Goal: Information Seeking & Learning: Learn about a topic

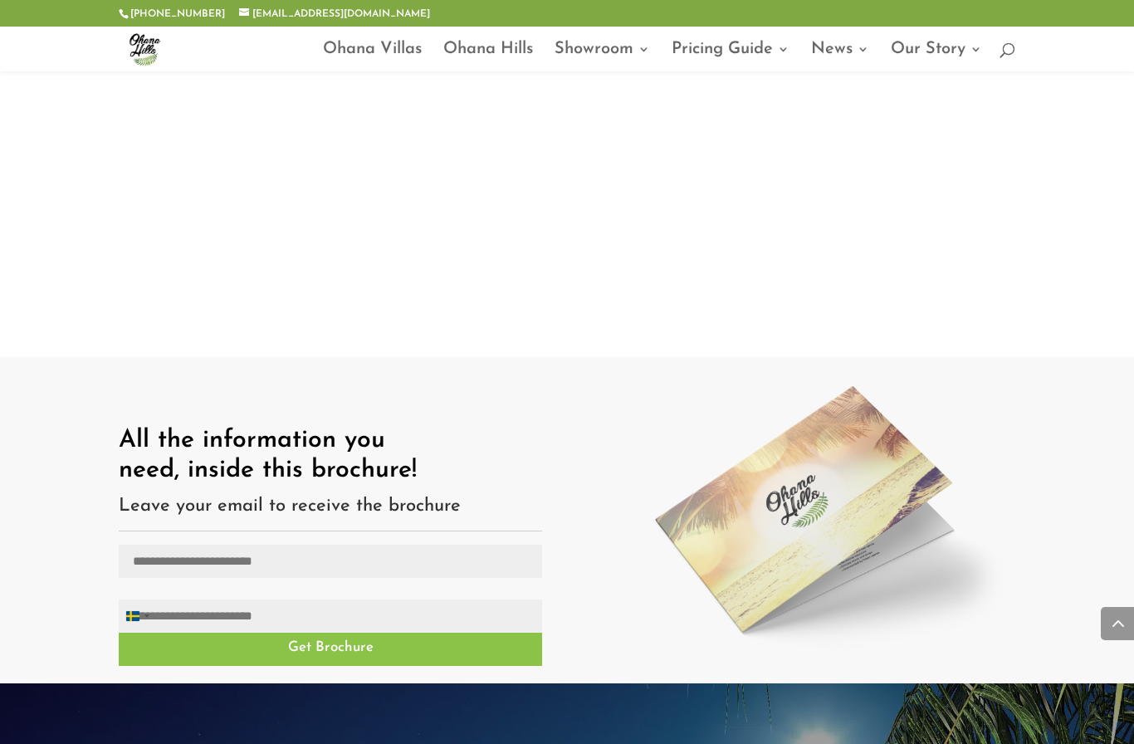
scroll to position [1546, 0]
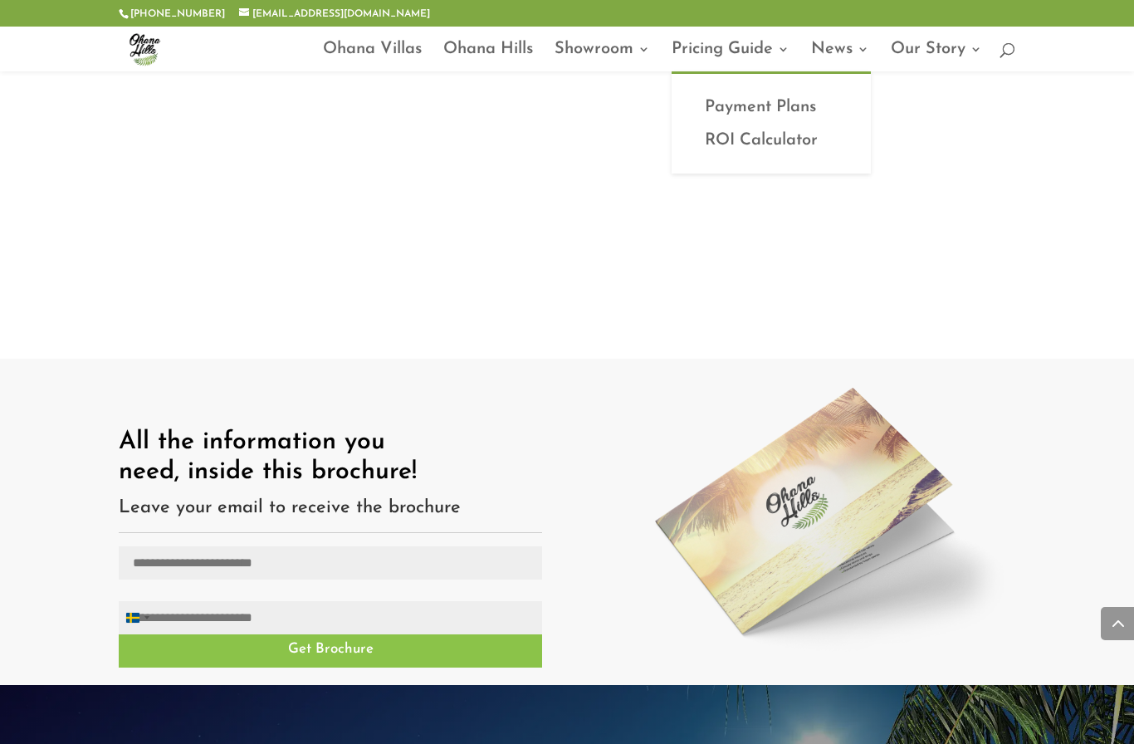
click at [783, 105] on link "Payment Plans" at bounding box center [771, 106] width 166 height 33
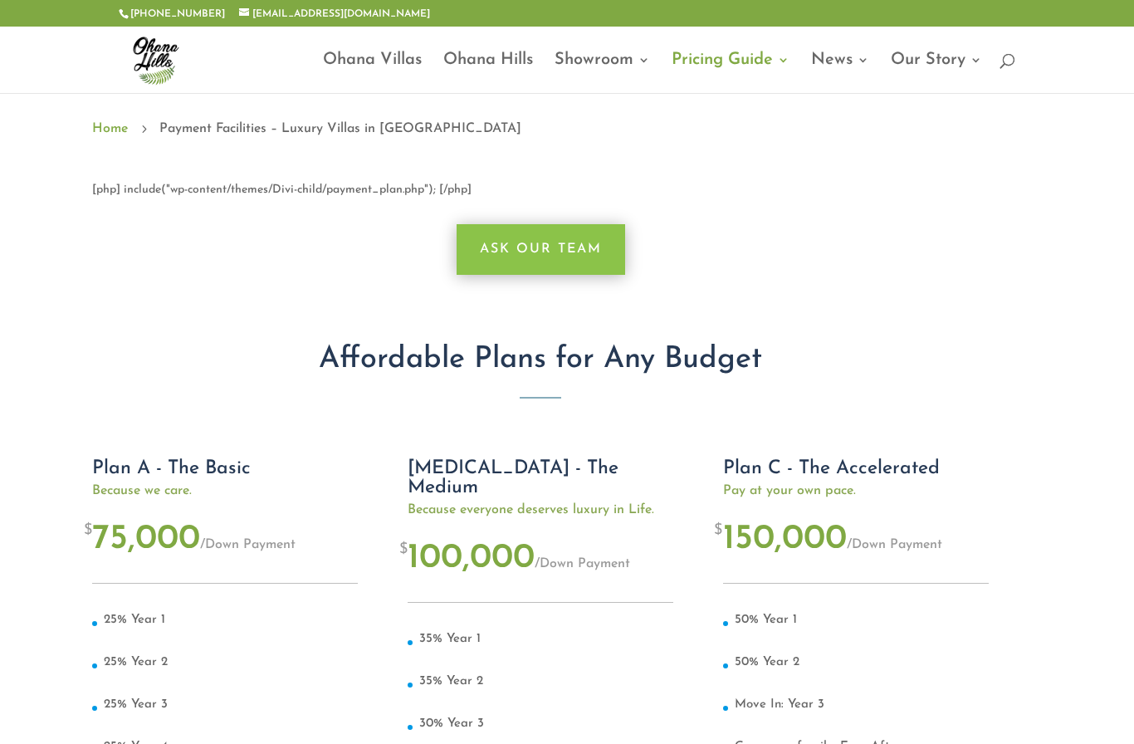
scroll to position [0, 27]
click at [331, 54] on link "Ohana Villas" at bounding box center [372, 73] width 99 height 39
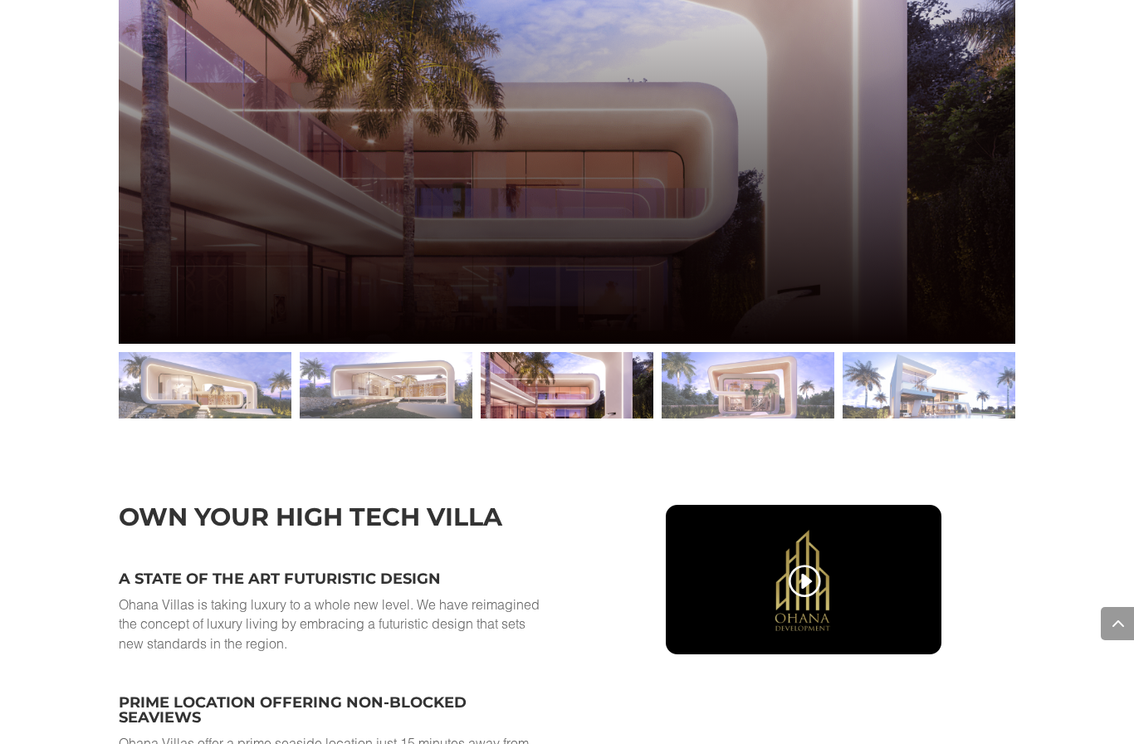
scroll to position [2308, 0]
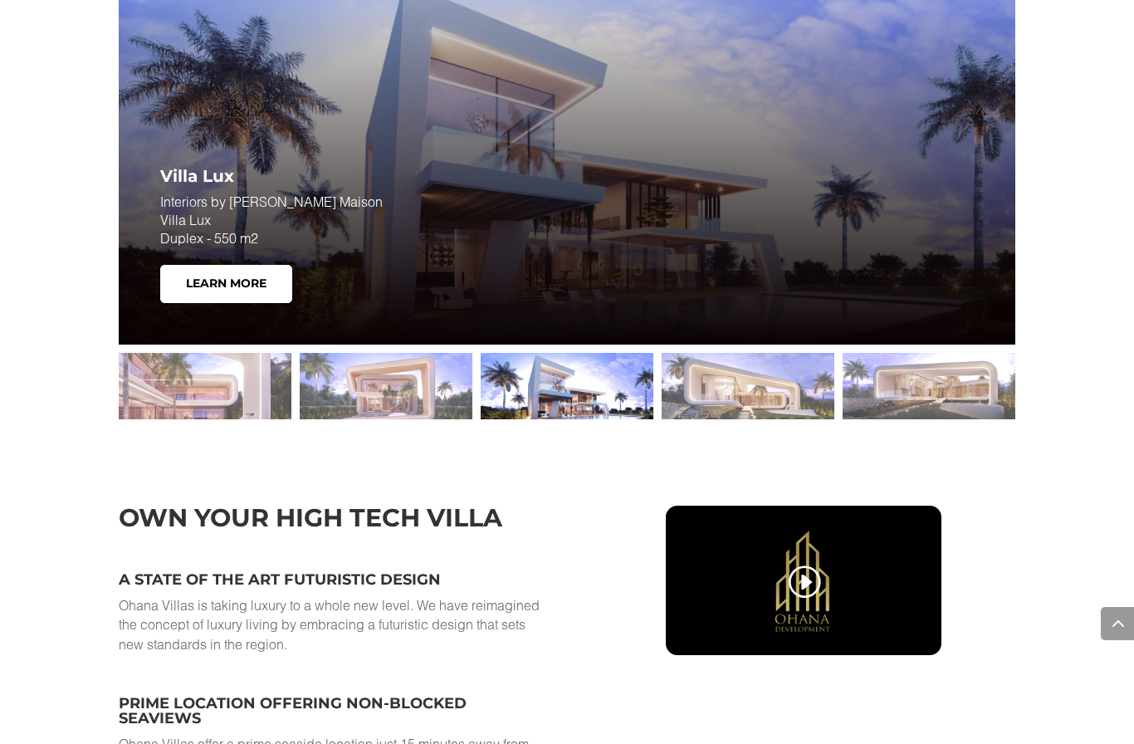
click at [264, 276] on link "Learn More" at bounding box center [226, 284] width 132 height 38
